Goal: Submit feedback/report problem

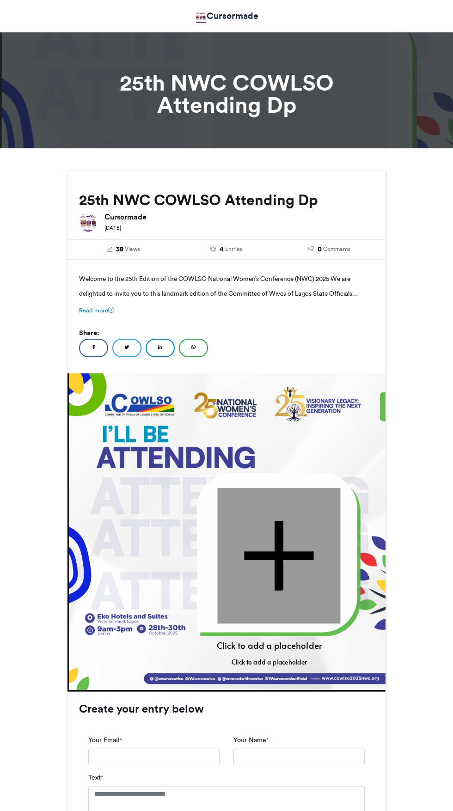
click at [233, 488] on div at bounding box center [278, 556] width 123 height 136
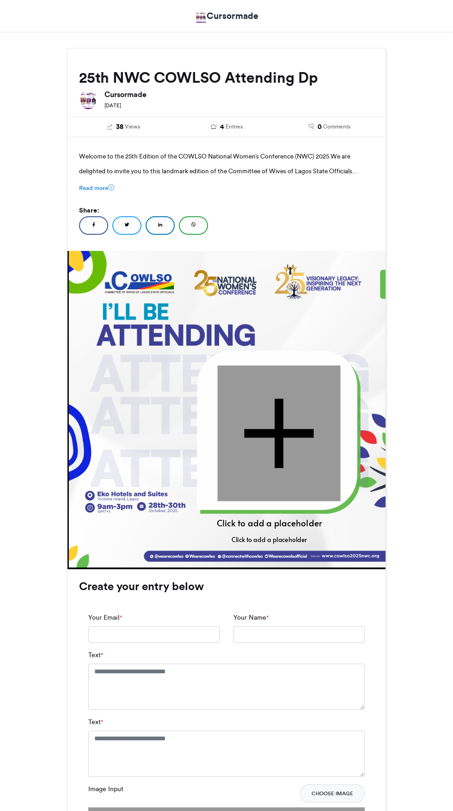
scroll to position [123, 0]
click at [271, 455] on div at bounding box center [278, 434] width 123 height 136
click at [264, 463] on div at bounding box center [278, 434] width 123 height 136
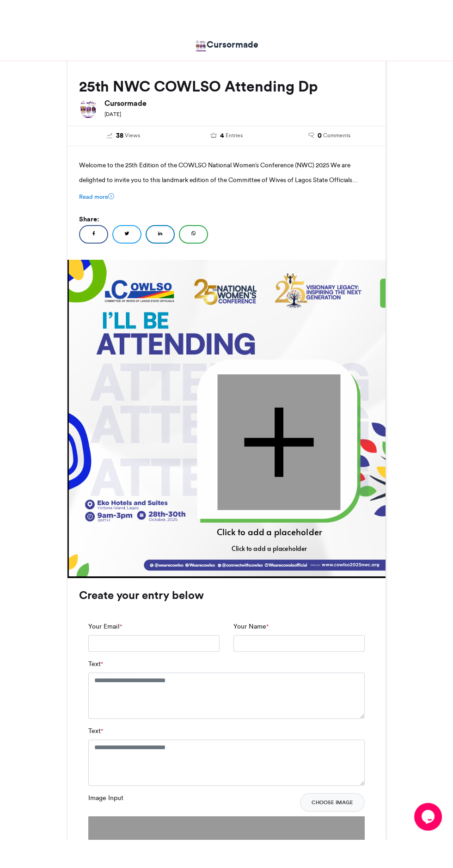
scroll to position [0, 0]
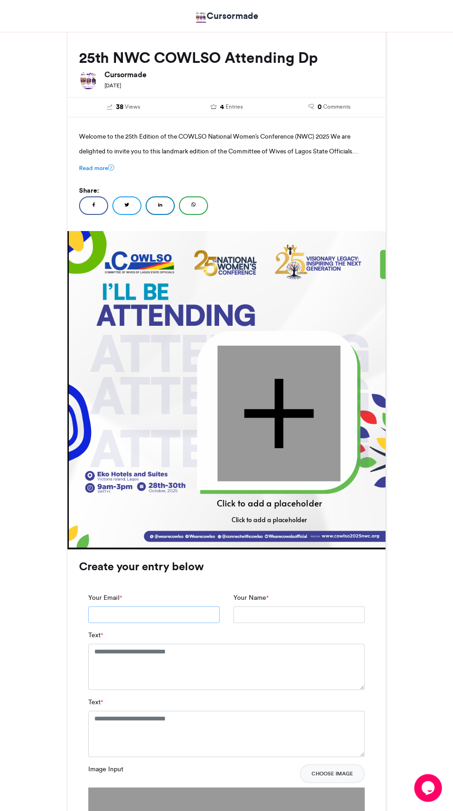
click at [156, 614] on input "Your Email *" at bounding box center [153, 615] width 131 height 17
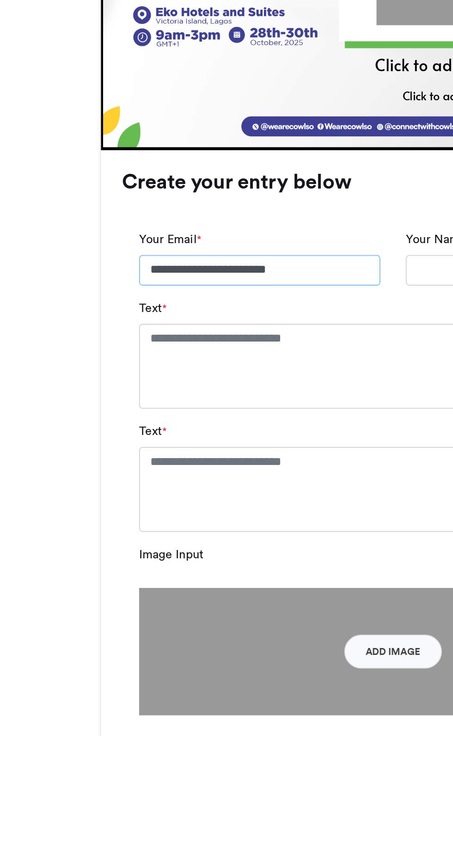
scroll to position [142, 0]
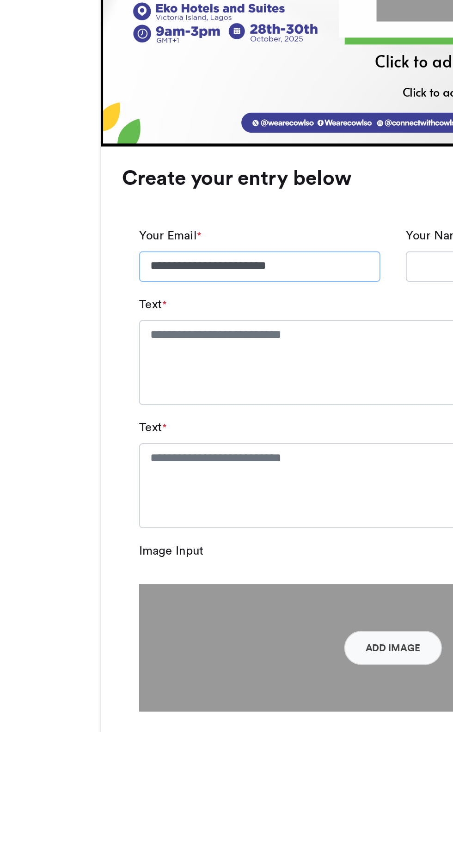
type input "**********"
click at [91, 685] on textarea "Text *" at bounding box center [226, 667] width 277 height 46
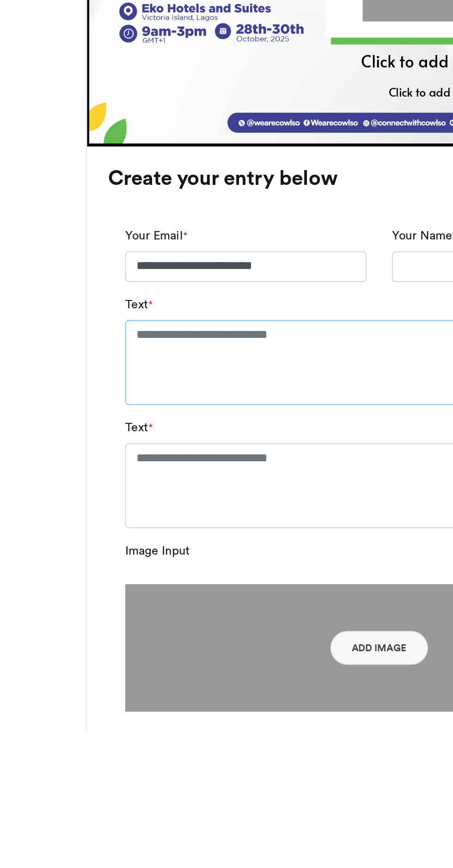
click at [118, 681] on textarea "Text *" at bounding box center [226, 667] width 277 height 46
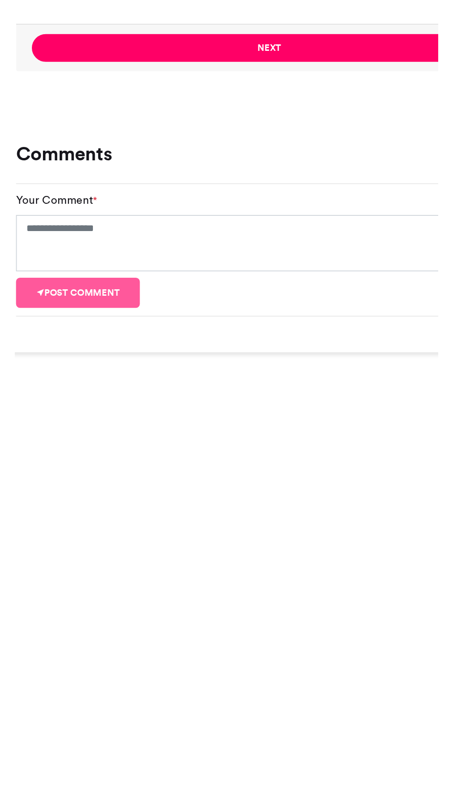
scroll to position [402, 0]
